Goal: Transaction & Acquisition: Purchase product/service

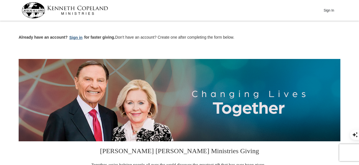
click at [74, 37] on button "Sign in" at bounding box center [76, 37] width 17 height 6
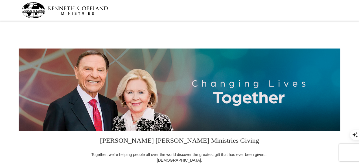
select select "FL"
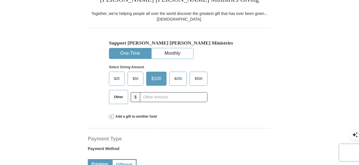
click at [135, 78] on span "$50" at bounding box center [135, 78] width 11 height 8
click at [0, 0] on input "$50" at bounding box center [0, 0] width 0 height 0
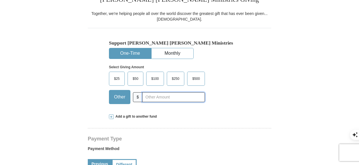
click at [159, 97] on input "text" at bounding box center [173, 97] width 63 height 10
type input "60"
click at [250, 99] on div "Support Kenneth Copeland Ministries One-Time Monthly Select Giving Amount Amoun…" at bounding box center [179, 68] width 183 height 80
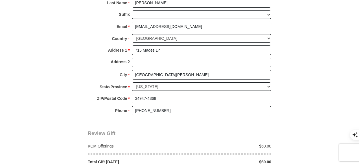
scroll to position [480, 0]
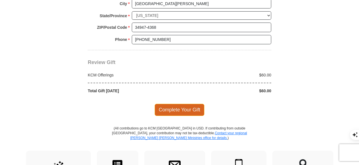
click at [187, 104] on span "Complete Your Gift" at bounding box center [180, 110] width 50 height 12
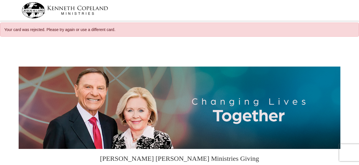
select select "FL"
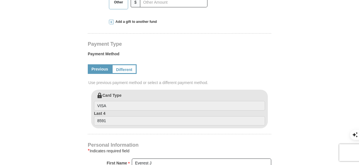
scroll to position [113, 0]
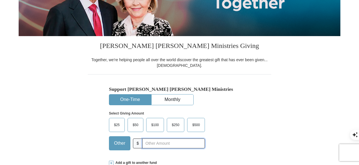
click at [170, 144] on input "text" at bounding box center [173, 144] width 63 height 10
type input "60"
click at [239, 96] on div "Support Kenneth Copeland Ministries One-Time Monthly Select Giving Amount Amoun…" at bounding box center [179, 120] width 141 height 68
